Goal: Navigation & Orientation: Go to known website

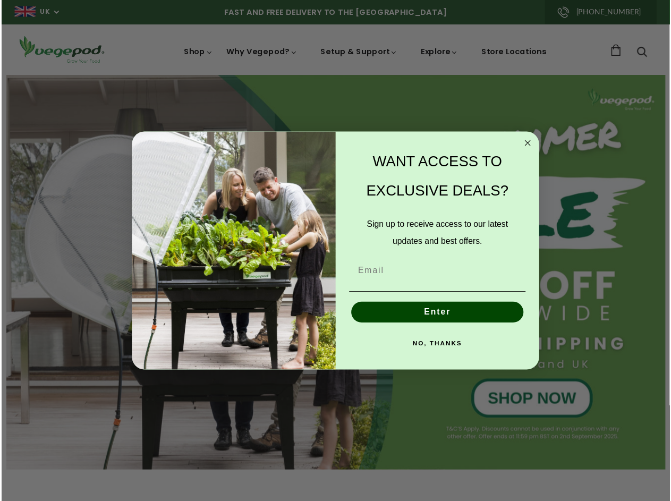
scroll to position [0, 2579]
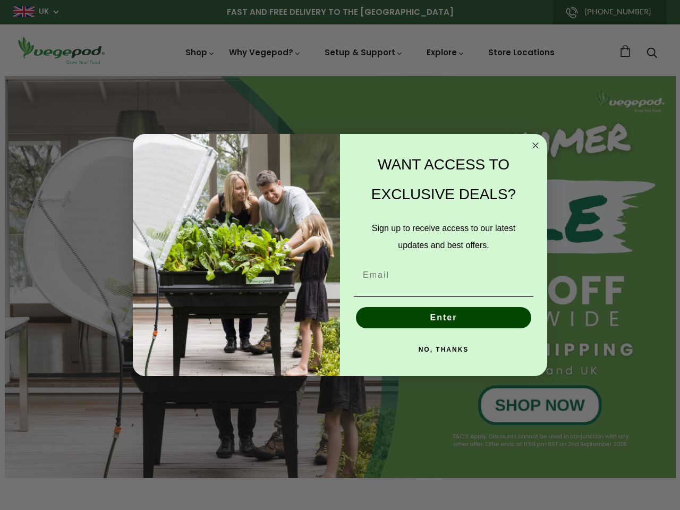
click at [340, 255] on div "WANT ACCESS TO EXCLUSIVE DEALS? Sign up to receive access to our latest updates…" at bounding box center [438, 254] width 196 height 221
click at [535, 146] on icon "Close dialog" at bounding box center [535, 145] width 5 height 5
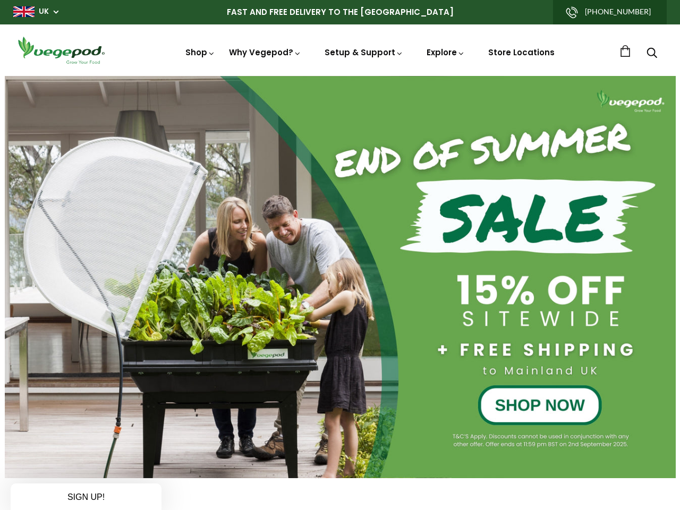
click at [443, 331] on button "Enter" at bounding box center [443, 341] width 175 height 21
click at [443, 349] on button "Enter" at bounding box center [443, 341] width 175 height 21
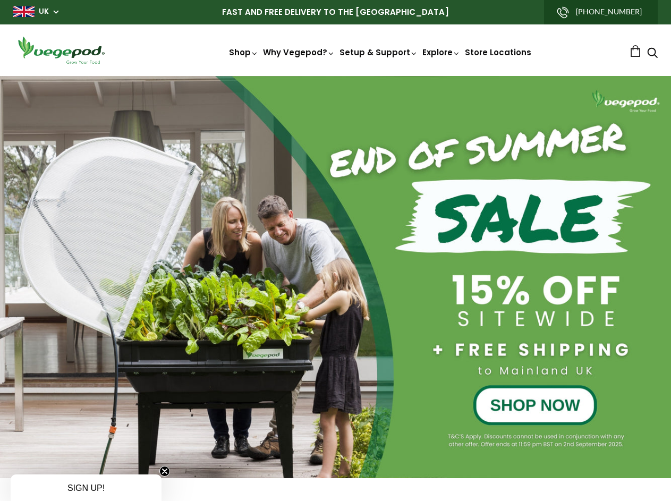
scroll to position [0, 318]
